Goal: Navigation & Orientation: Find specific page/section

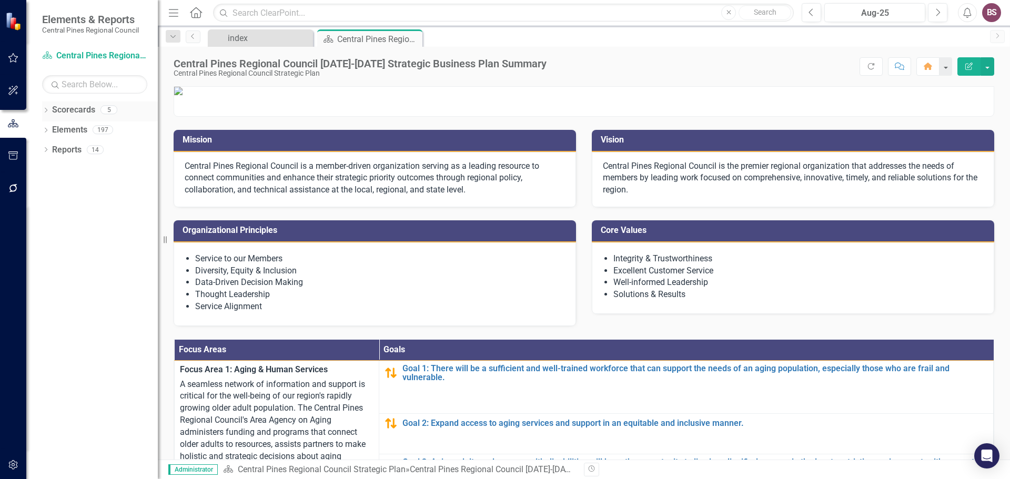
click at [60, 106] on link "Scorecards" at bounding box center [73, 110] width 43 height 12
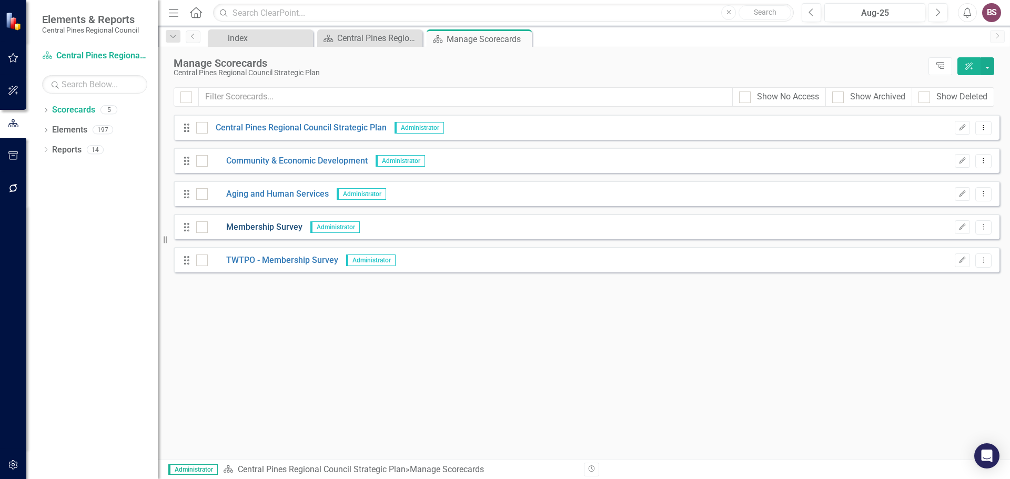
click at [269, 227] on link "Membership Survey" at bounding box center [255, 228] width 95 height 12
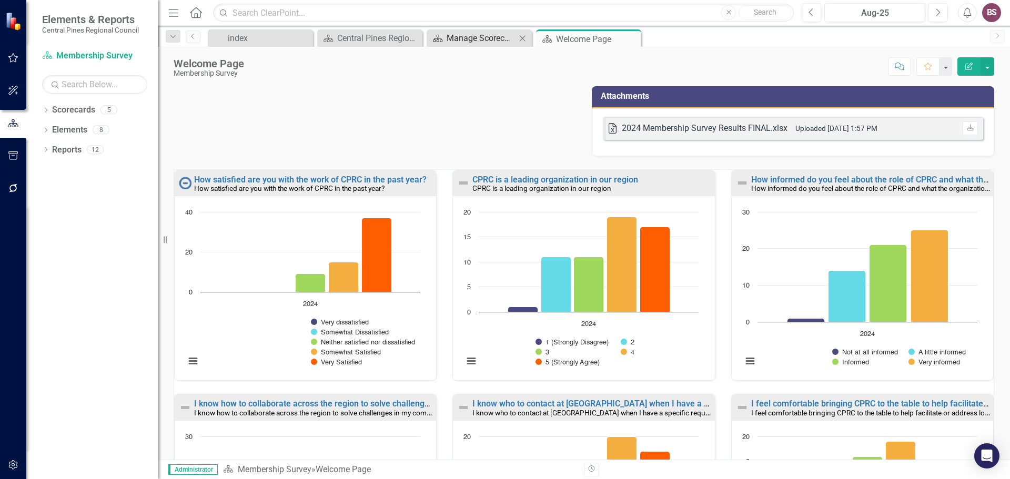
click at [458, 41] on div "Manage Scorecards" at bounding box center [481, 38] width 69 height 13
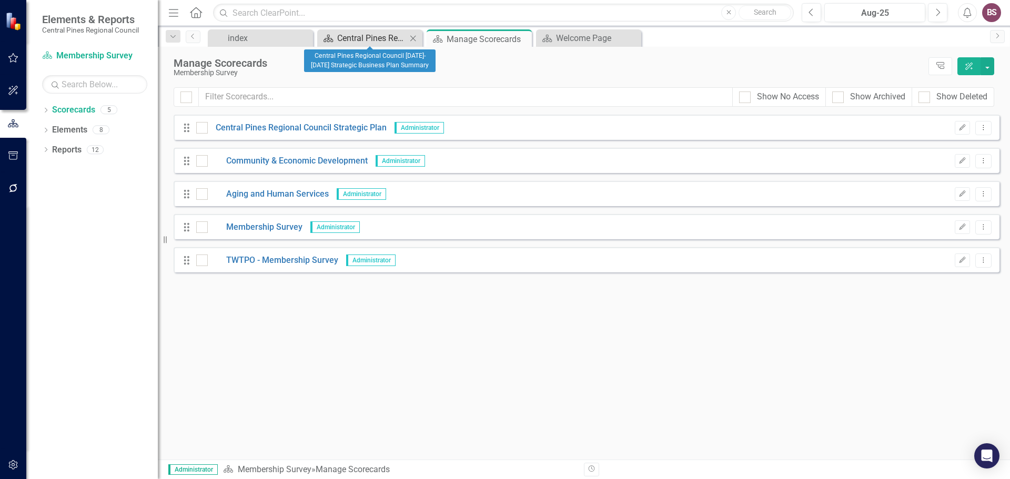
click at [385, 41] on div "Central Pines Regional Council [DATE]-[DATE] Strategic Business Plan Summary" at bounding box center [371, 38] width 69 height 13
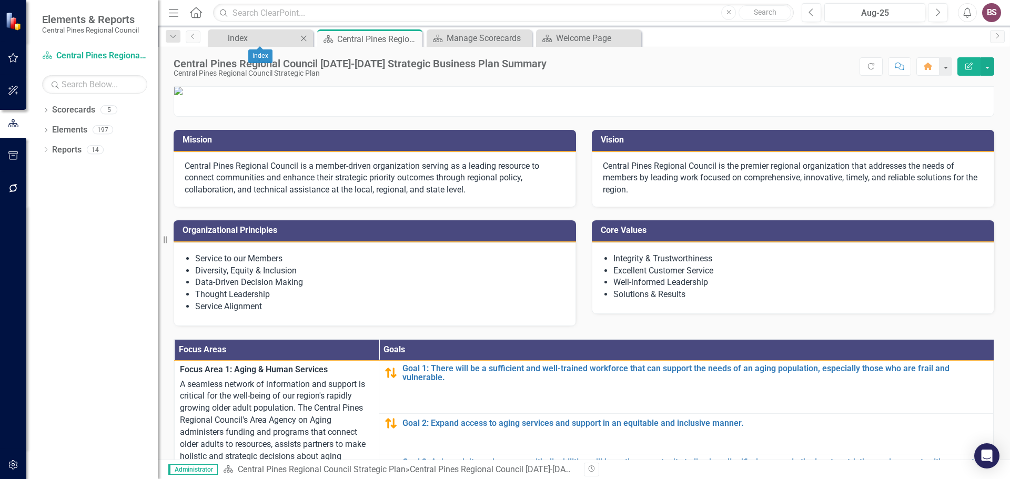
click at [259, 31] on div "index Close" at bounding box center [260, 37] width 105 height 17
click at [254, 37] on div "index" at bounding box center [262, 38] width 69 height 13
click at [226, 37] on link "index" at bounding box center [254, 38] width 87 height 13
click at [201, 9] on icon "Home" at bounding box center [196, 12] width 14 height 11
click at [11, 61] on icon "button" at bounding box center [13, 57] width 10 height 9
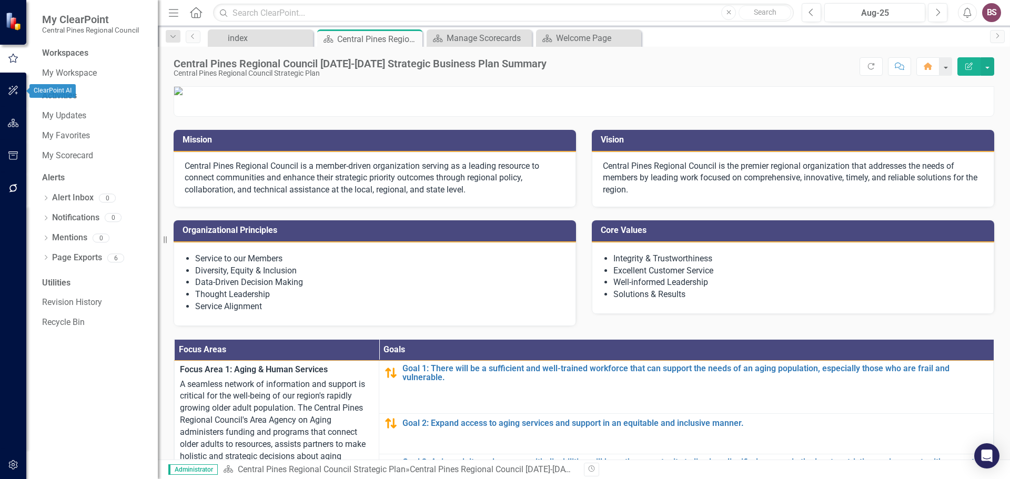
click at [20, 91] on button "button" at bounding box center [14, 91] width 24 height 22
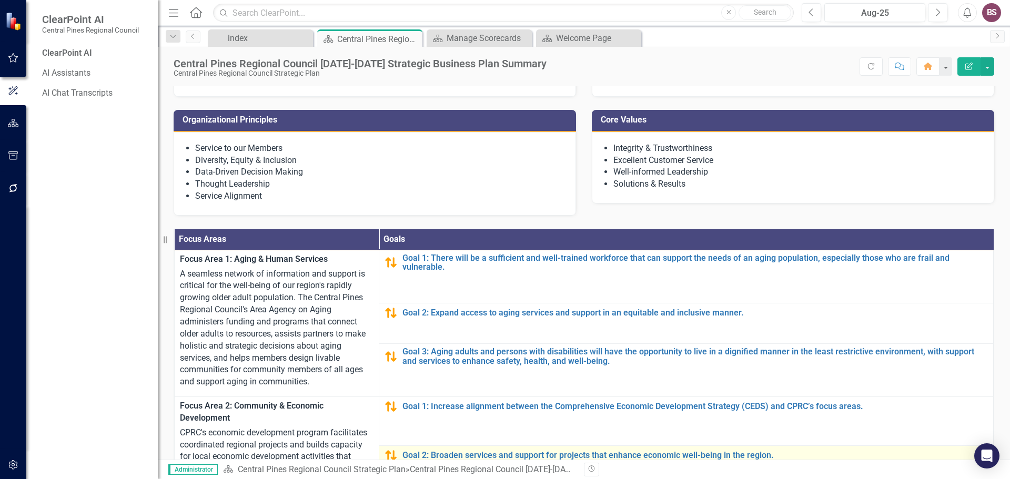
scroll to position [92, 0]
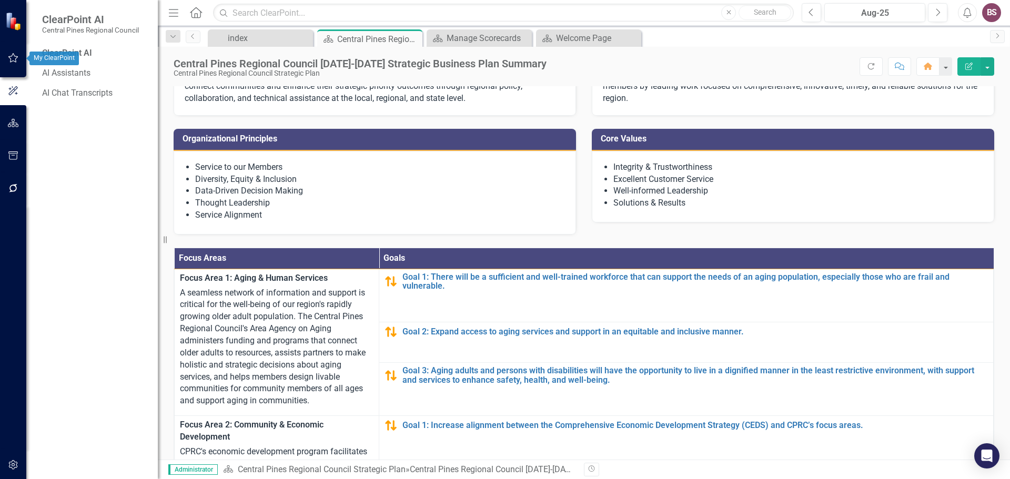
click at [6, 63] on button "button" at bounding box center [14, 58] width 24 height 22
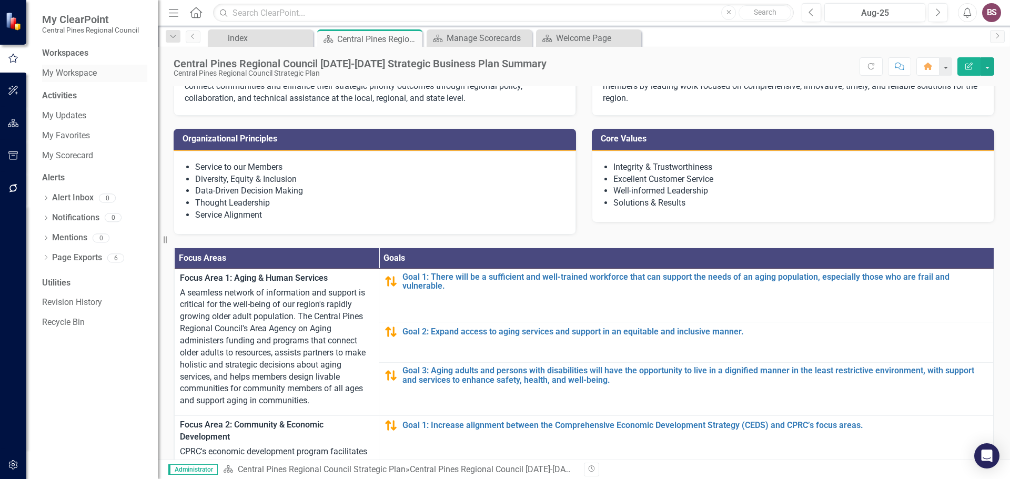
click at [65, 75] on link "My Workspace" at bounding box center [94, 73] width 105 height 12
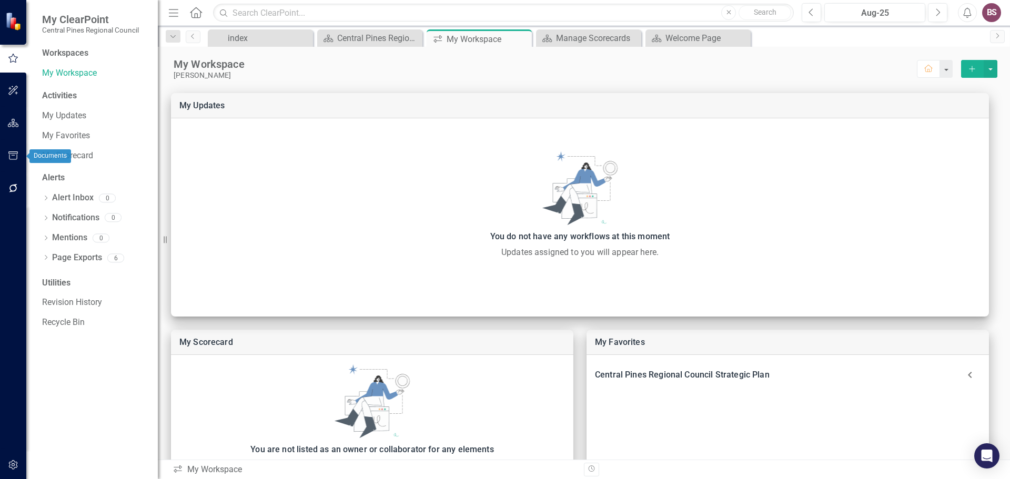
click at [8, 122] on icon "button" at bounding box center [13, 123] width 11 height 8
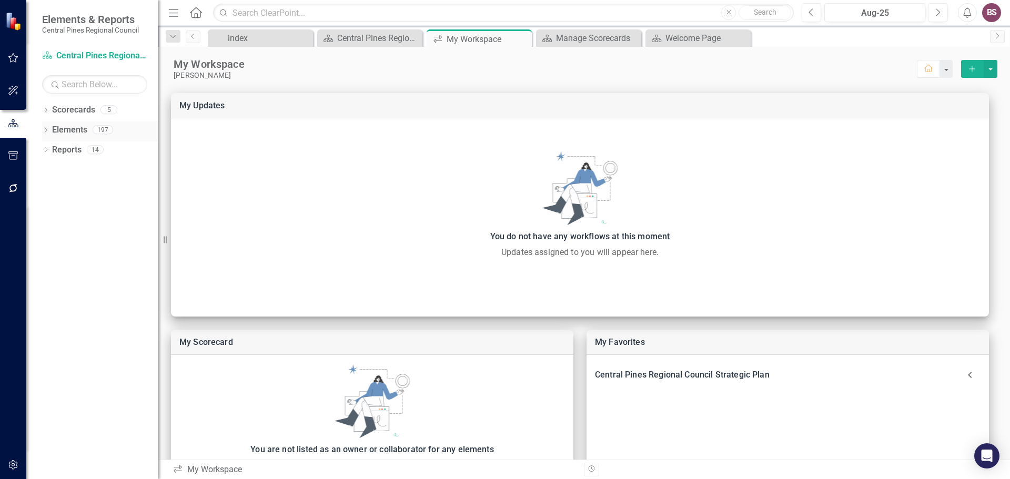
click at [61, 131] on link "Elements" at bounding box center [69, 130] width 35 height 12
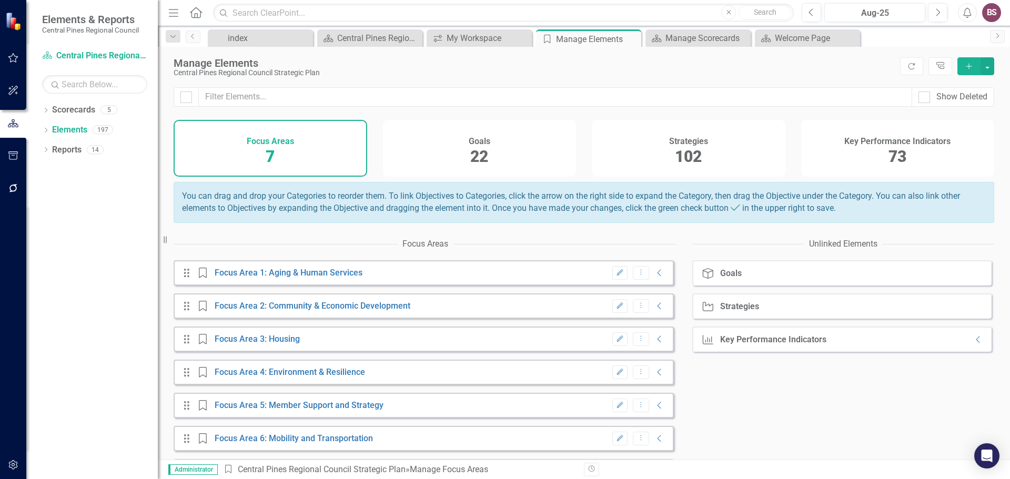
click at [899, 163] on span "73" at bounding box center [898, 156] width 18 height 18
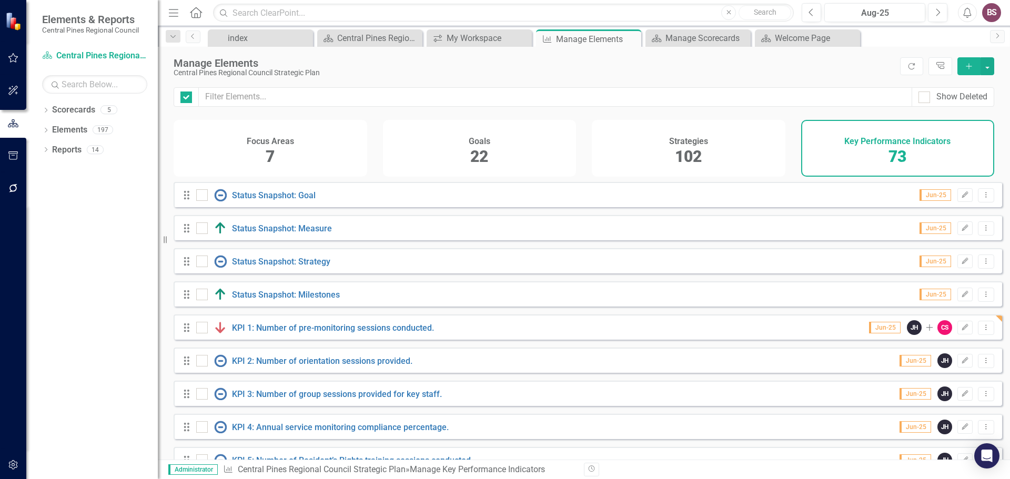
checkbox input "false"
click at [293, 201] on link "Status Snapshot: Goal" at bounding box center [274, 196] width 84 height 10
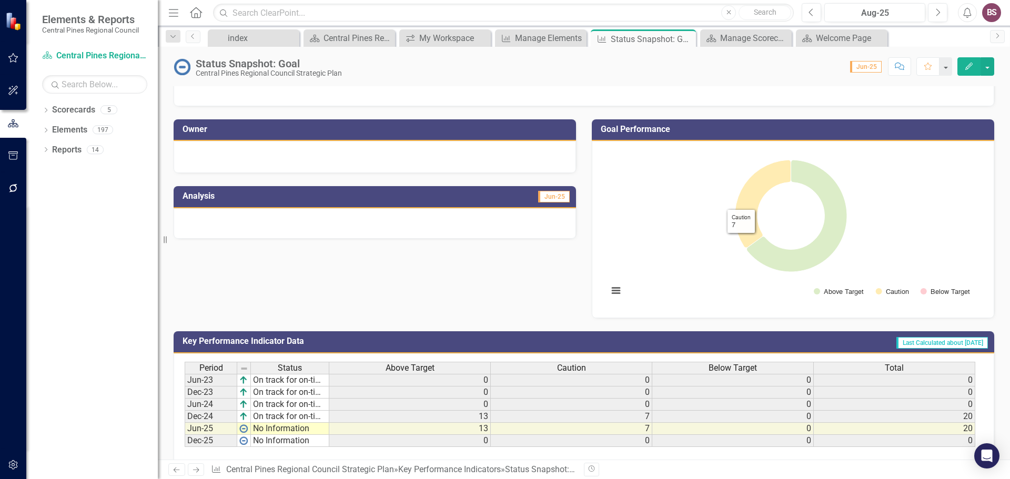
scroll to position [66, 0]
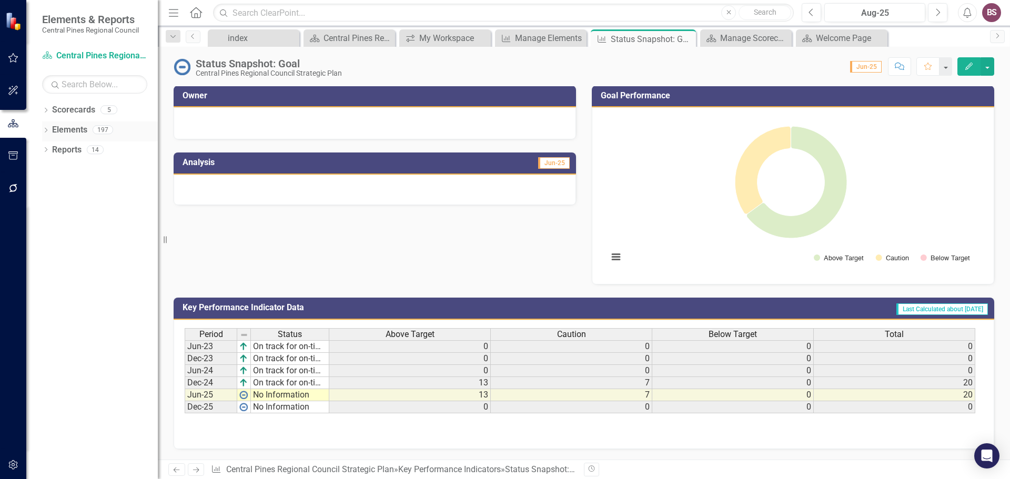
click at [97, 135] on div "Elements 197" at bounding box center [105, 132] width 106 height 20
click at [84, 132] on link "Elements" at bounding box center [69, 130] width 35 height 12
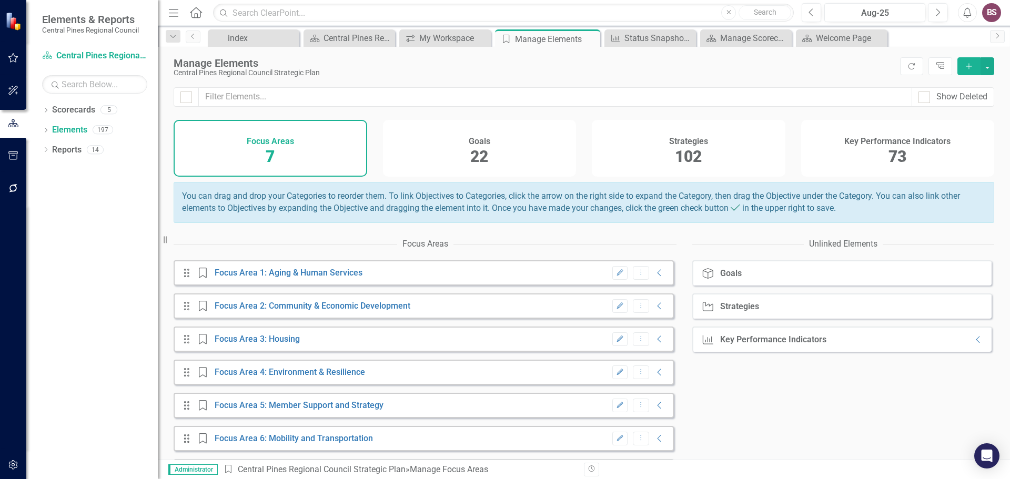
click at [482, 153] on span "22" at bounding box center [479, 156] width 18 height 18
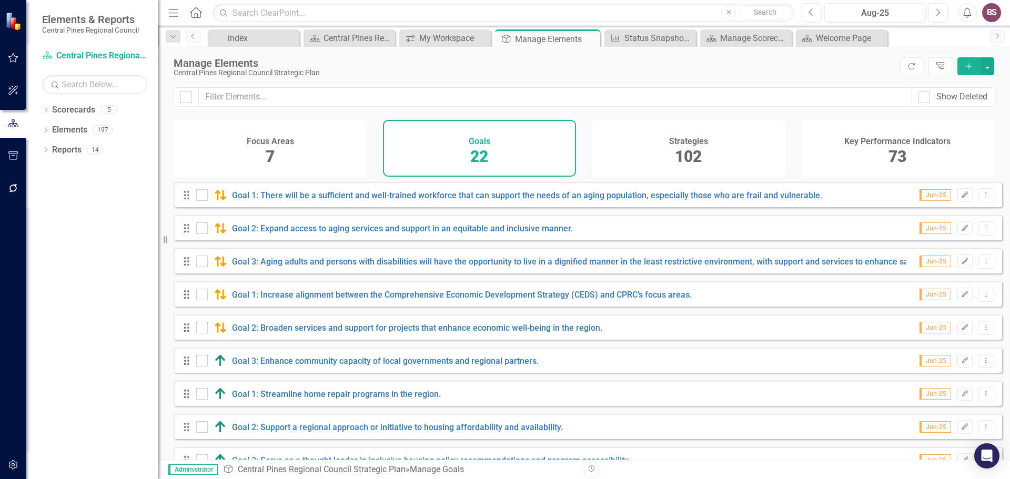
click at [674, 173] on div "Strategies 102" at bounding box center [689, 148] width 194 height 57
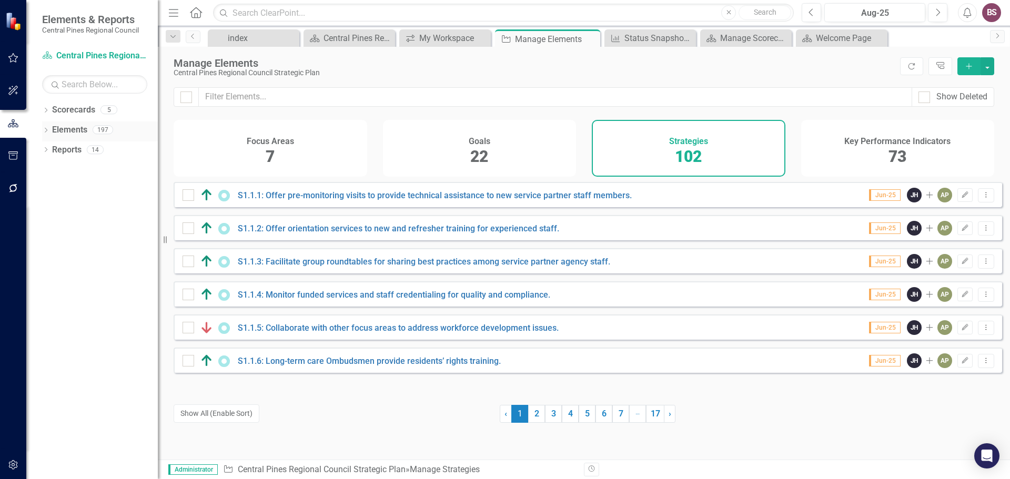
click at [81, 126] on link "Elements" at bounding box center [69, 130] width 35 height 12
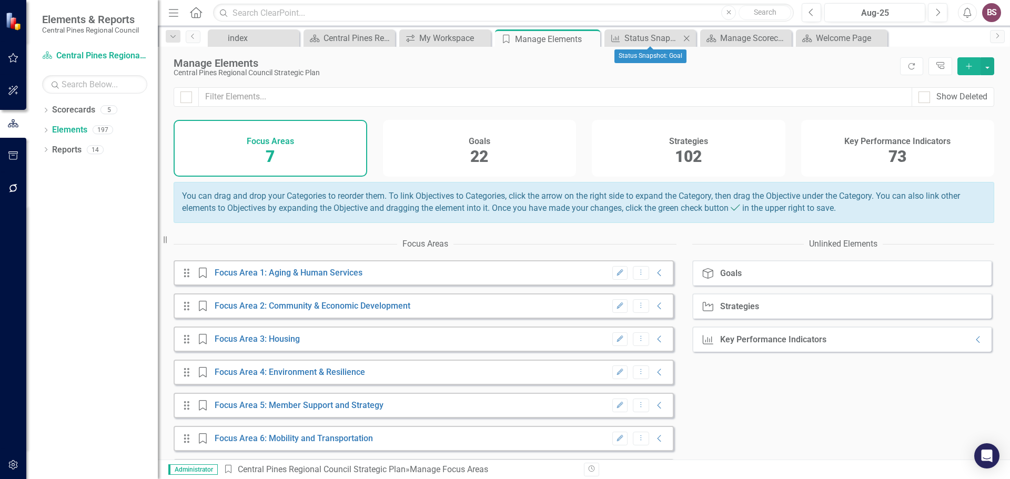
click at [647, 46] on div "Key Performance Indicator Status Snapshot: Goal Close" at bounding box center [651, 37] width 92 height 17
click at [664, 40] on div "Status Snapshot: Goal" at bounding box center [653, 38] width 56 height 13
